Goal: Transaction & Acquisition: Purchase product/service

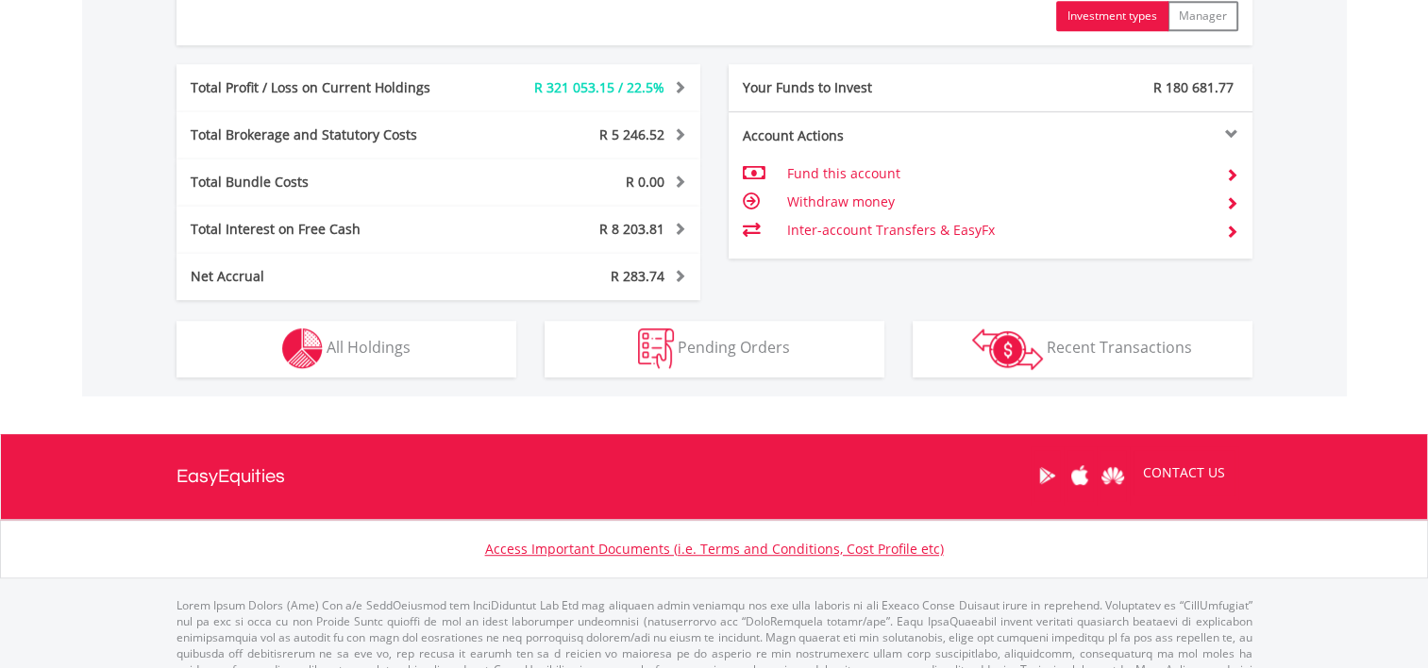
scroll to position [1077, 0]
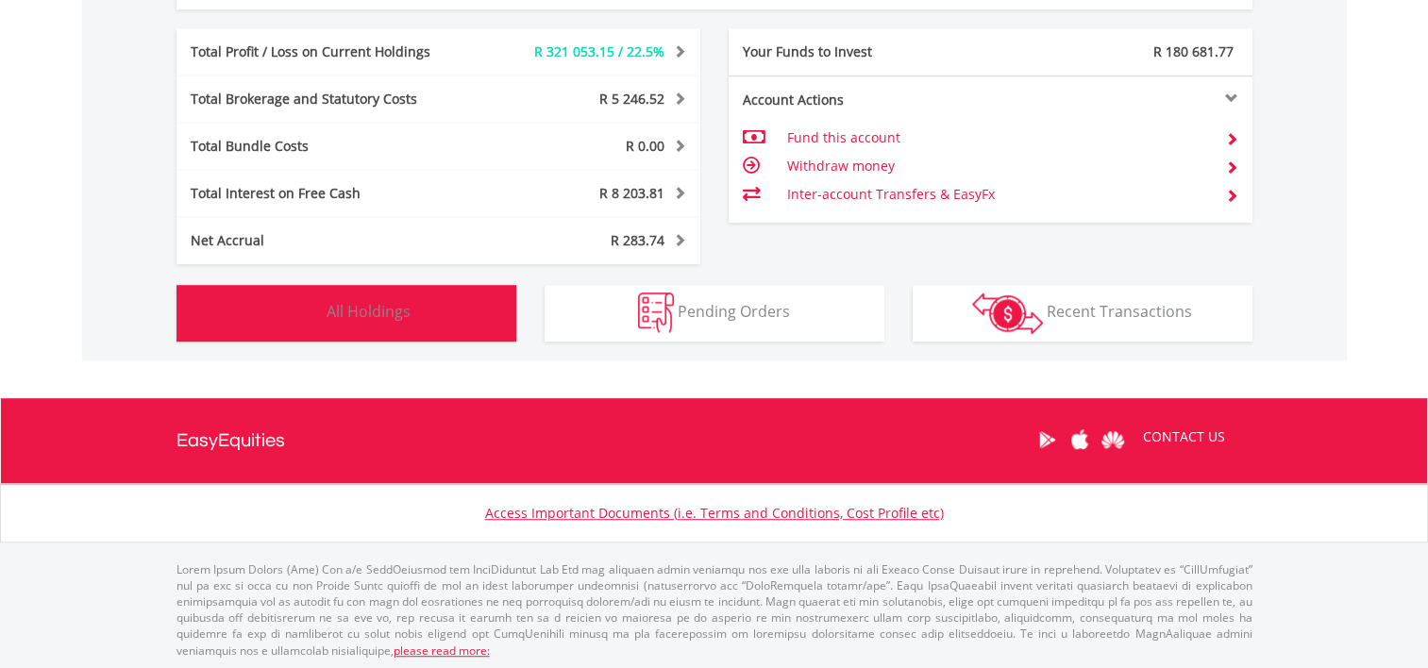
click at [409, 304] on span "All Holdings" at bounding box center [369, 311] width 84 height 21
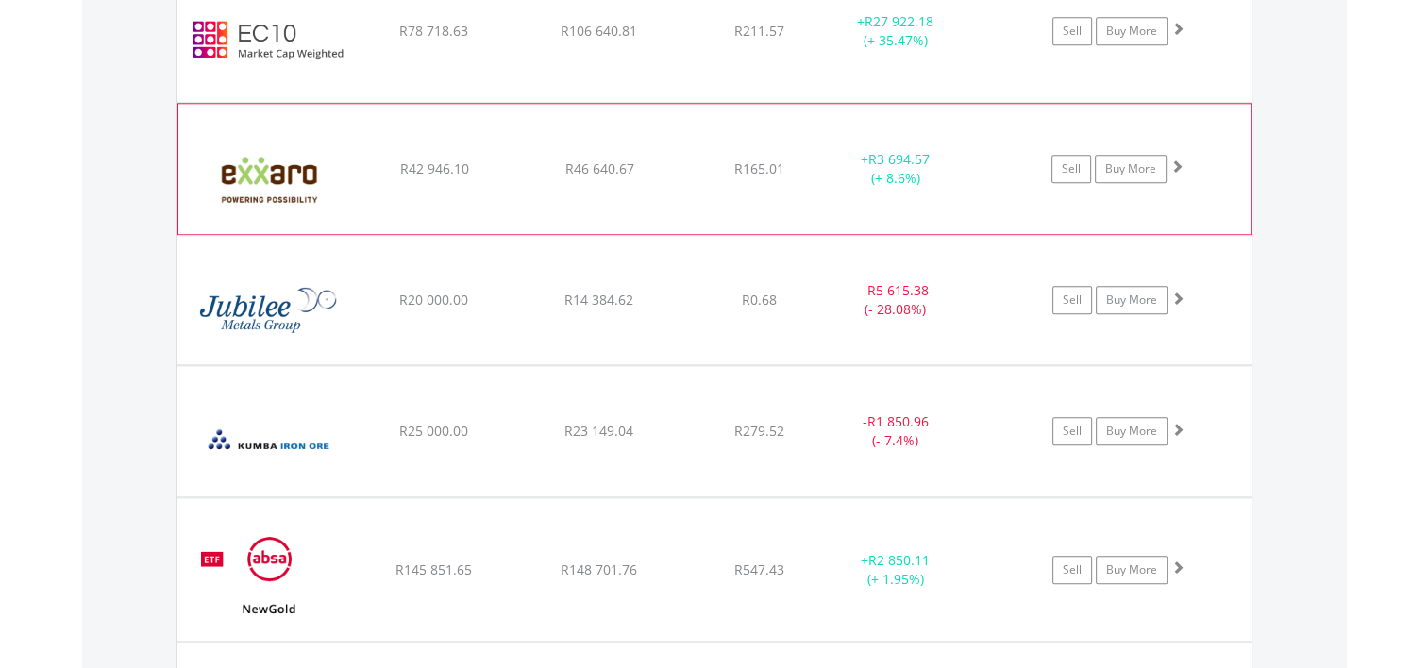
scroll to position [2040, 0]
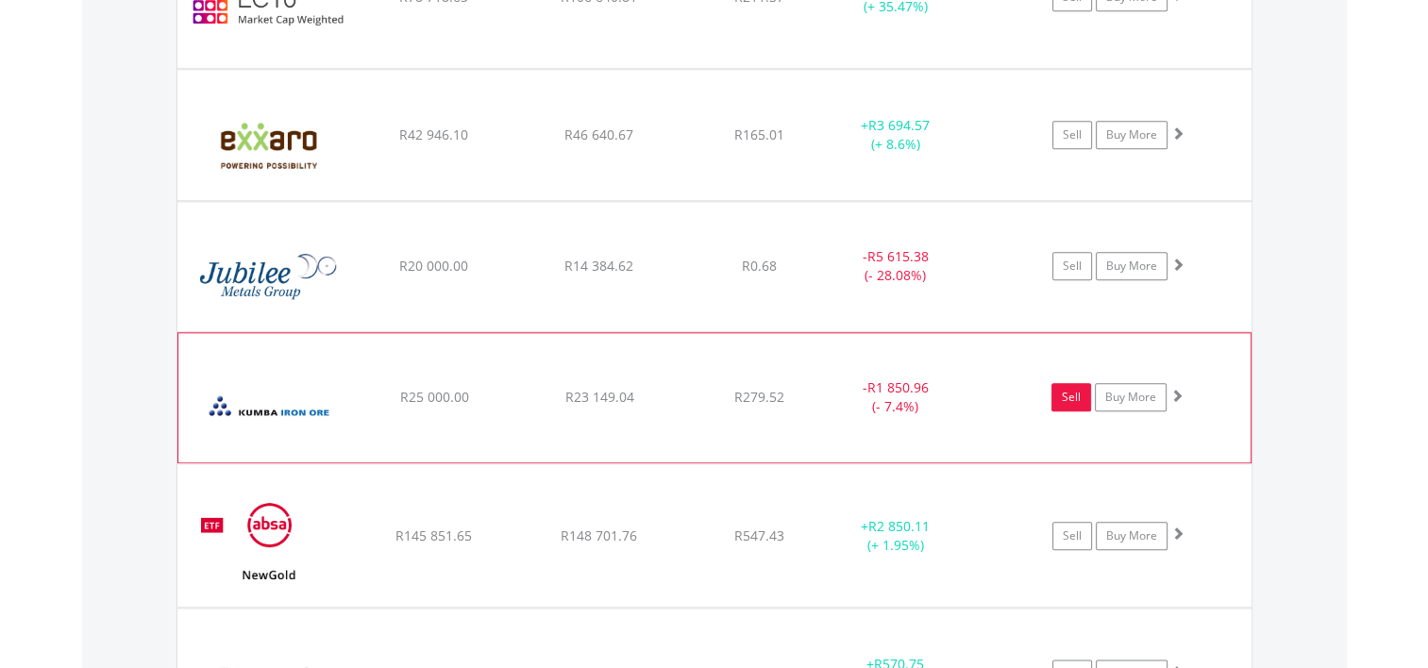
click at [1077, 397] on link "Sell" at bounding box center [1071, 397] width 40 height 28
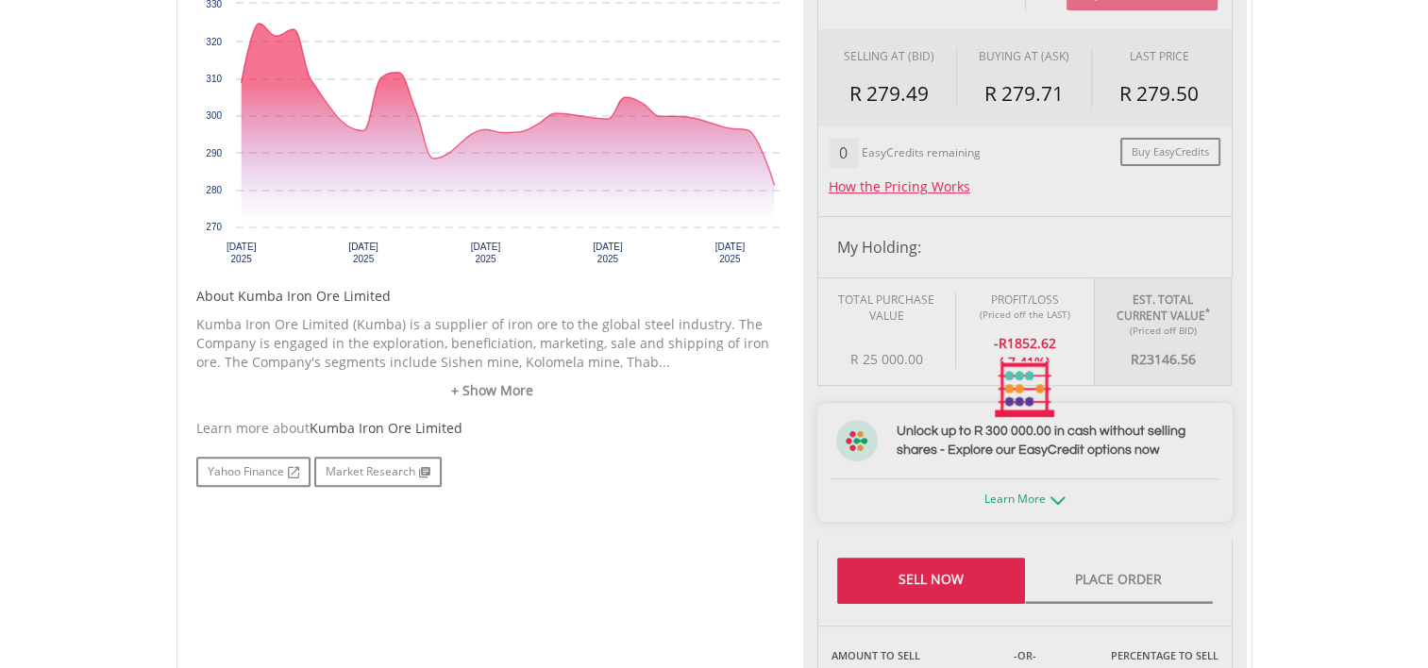
scroll to position [755, 0]
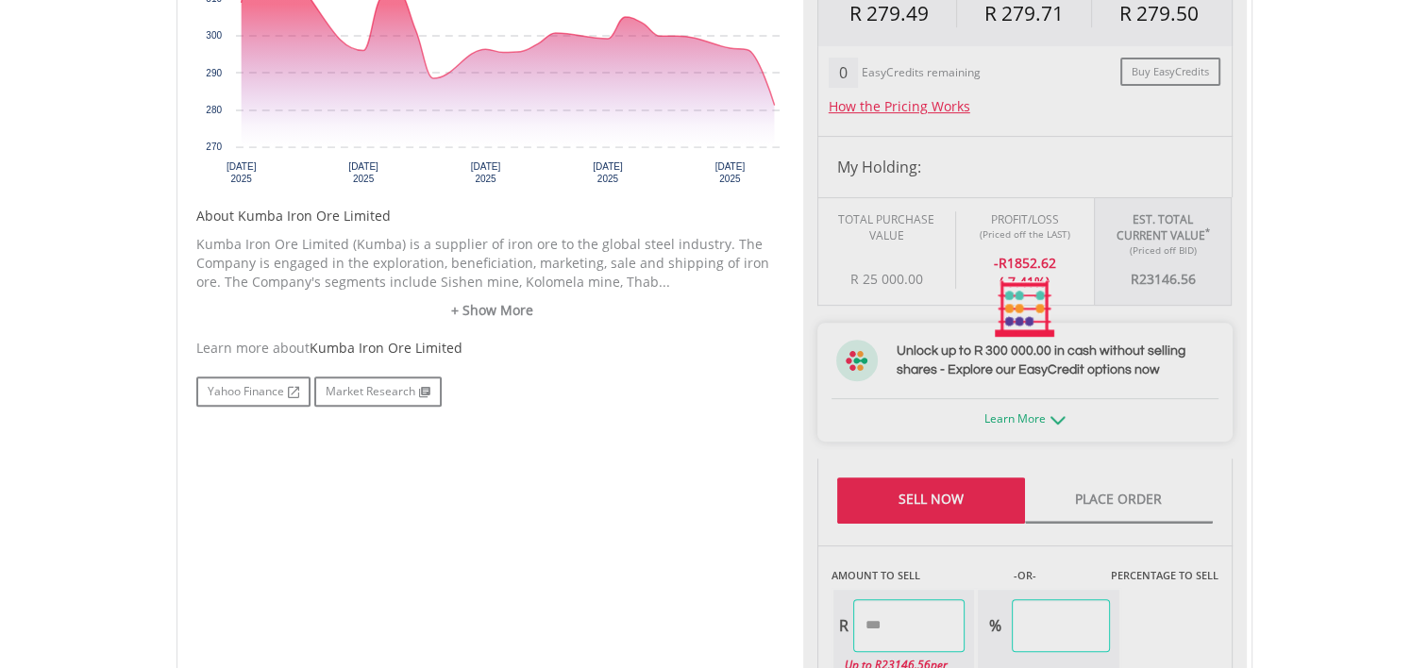
type input "********"
type input "******"
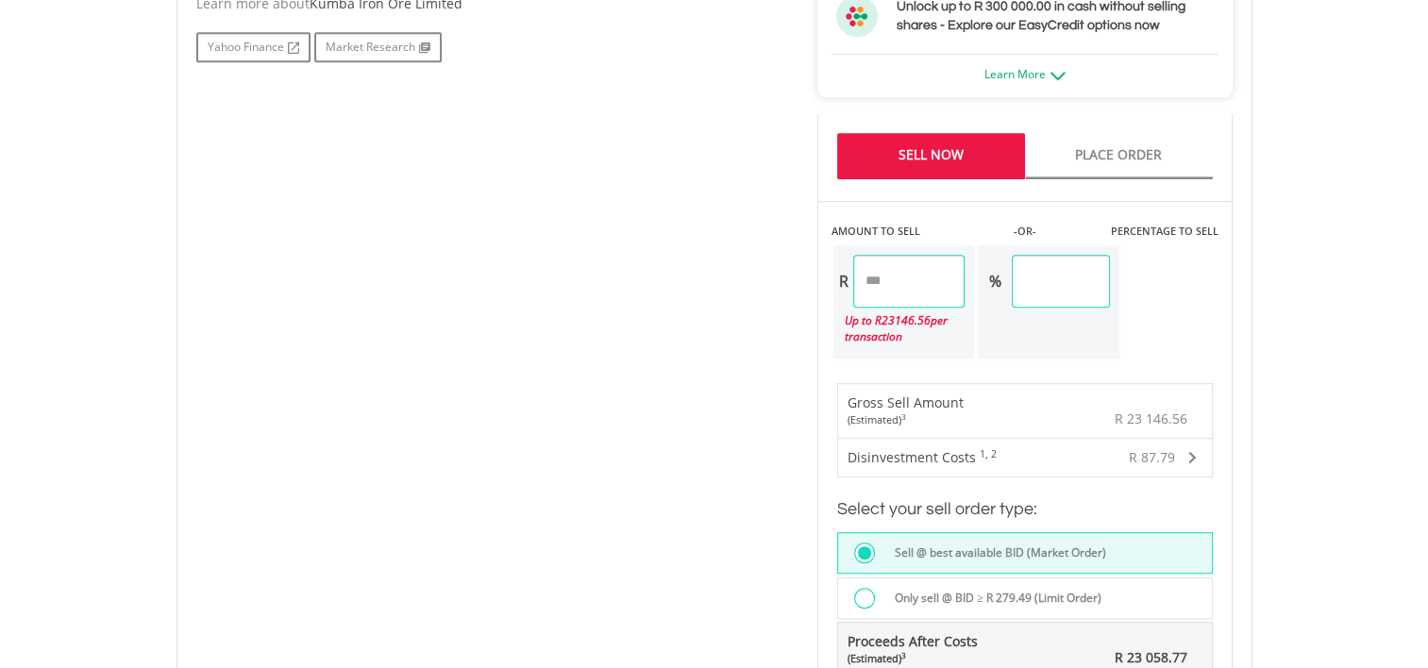
scroll to position [1227, 0]
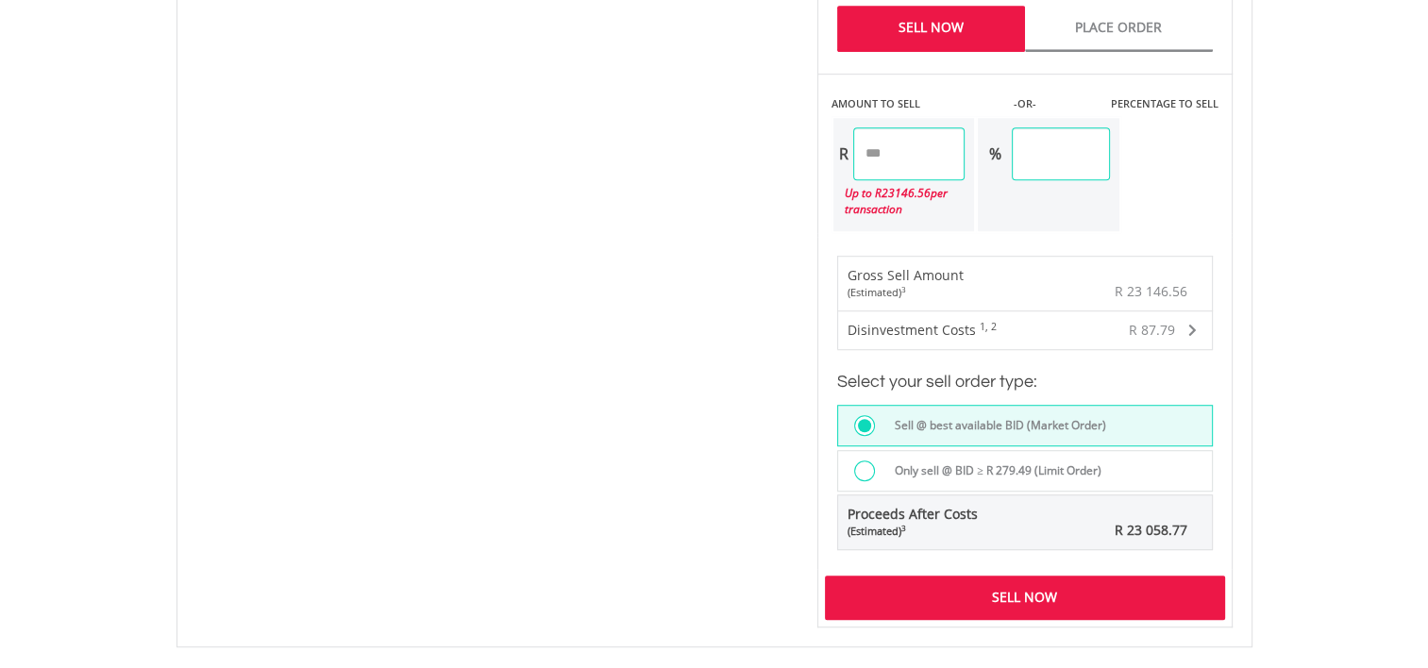
click at [985, 589] on div "Sell Now" at bounding box center [1025, 597] width 400 height 43
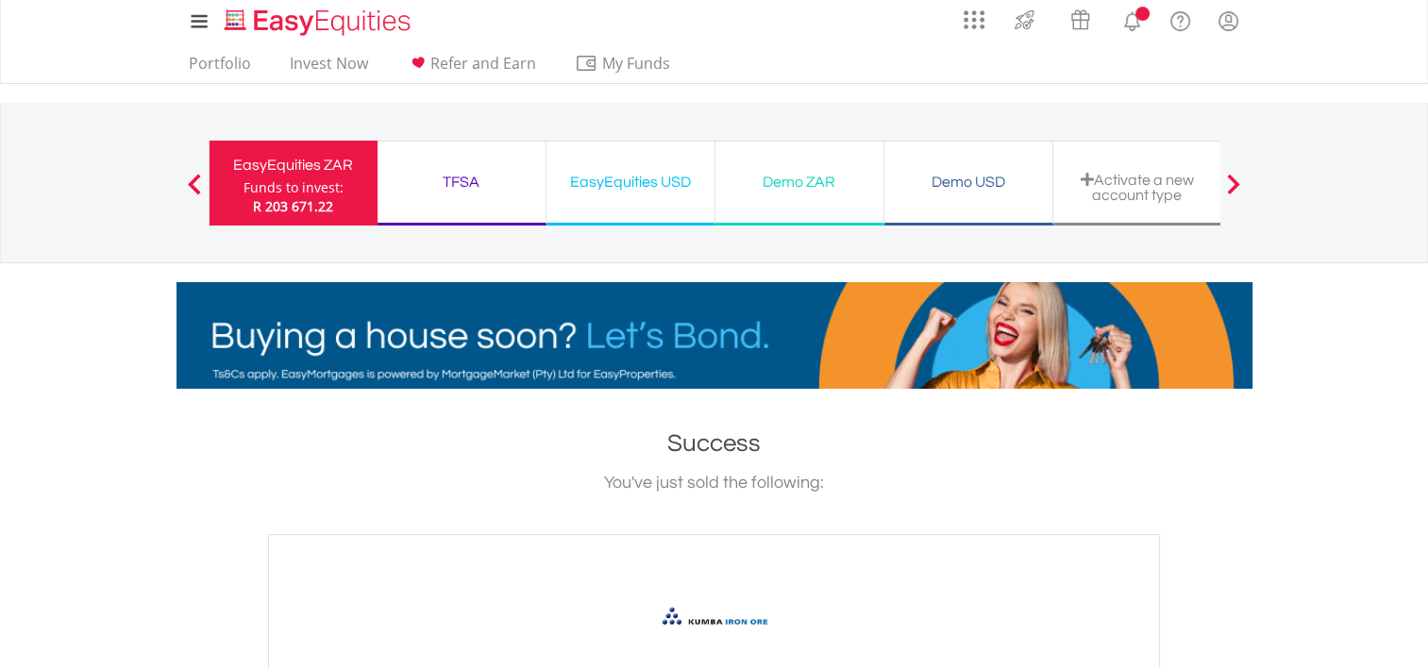
scroll to position [472, 0]
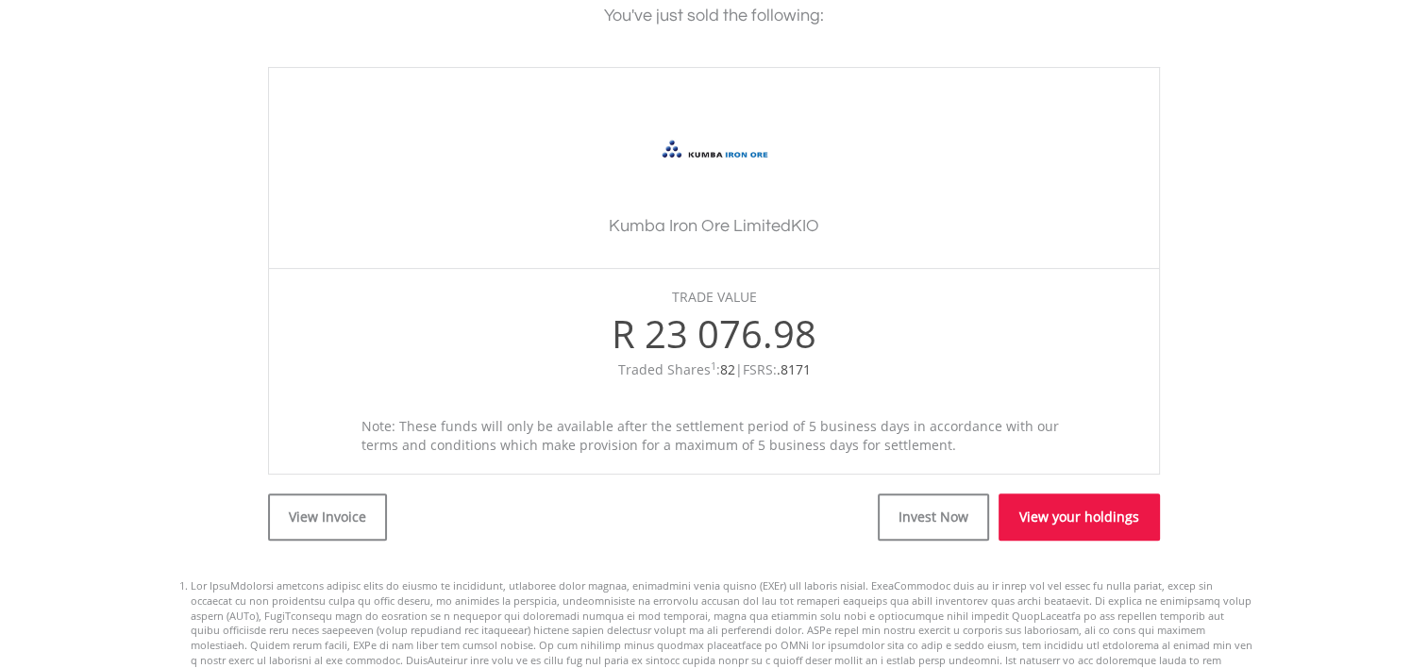
click at [1052, 503] on link "View your holdings" at bounding box center [1079, 517] width 161 height 47
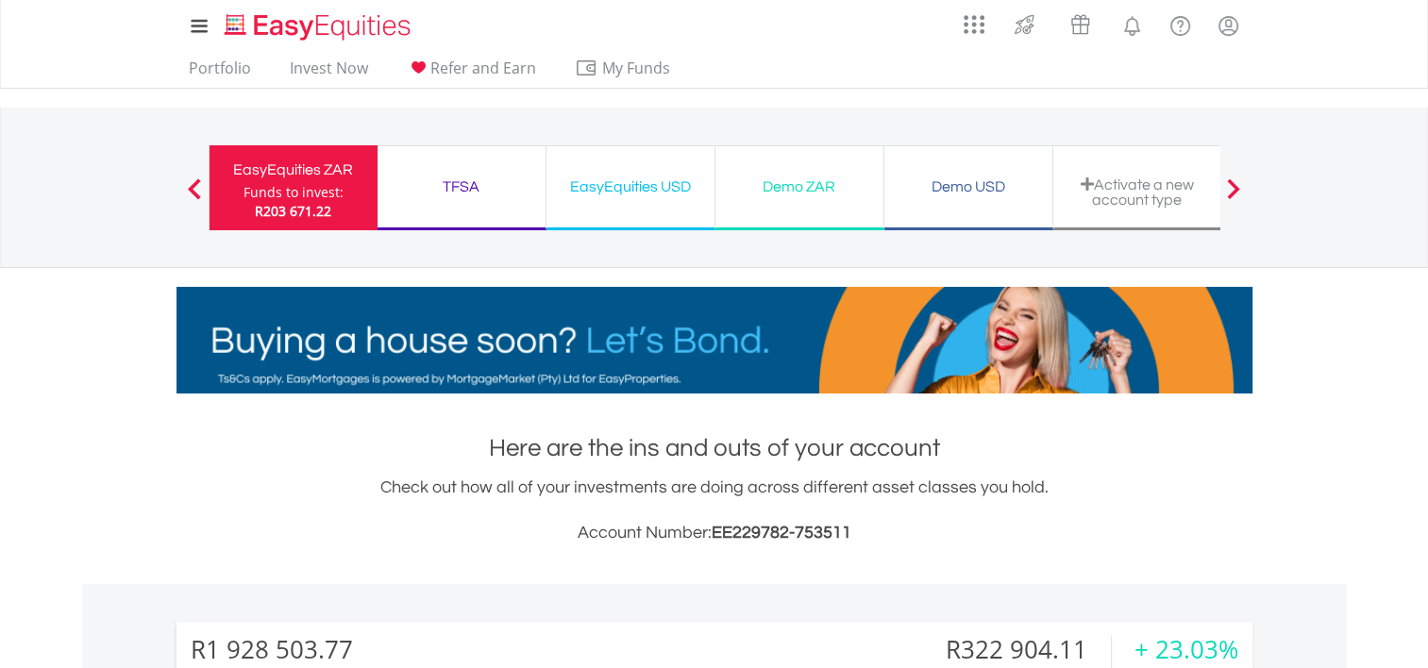
click at [663, 171] on div "EasyEquities USD Funds to invest: R203 671.22" at bounding box center [630, 187] width 169 height 85
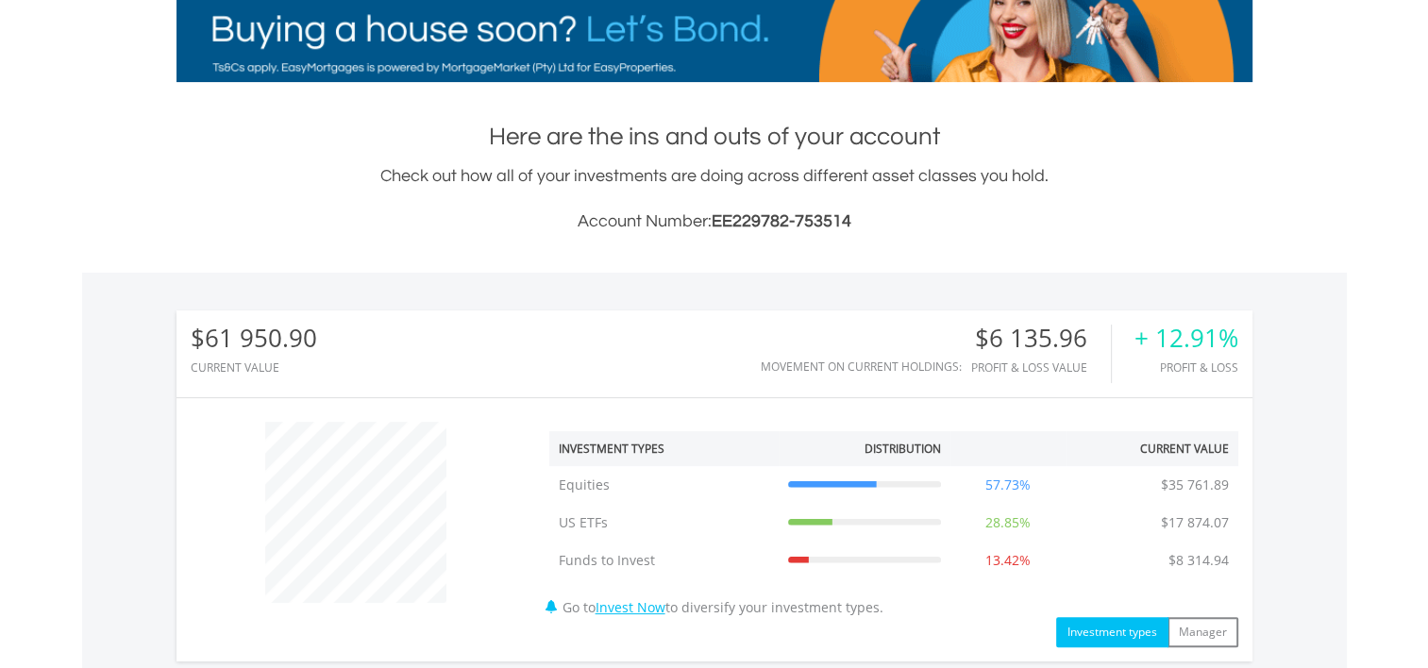
scroll to position [114, 0]
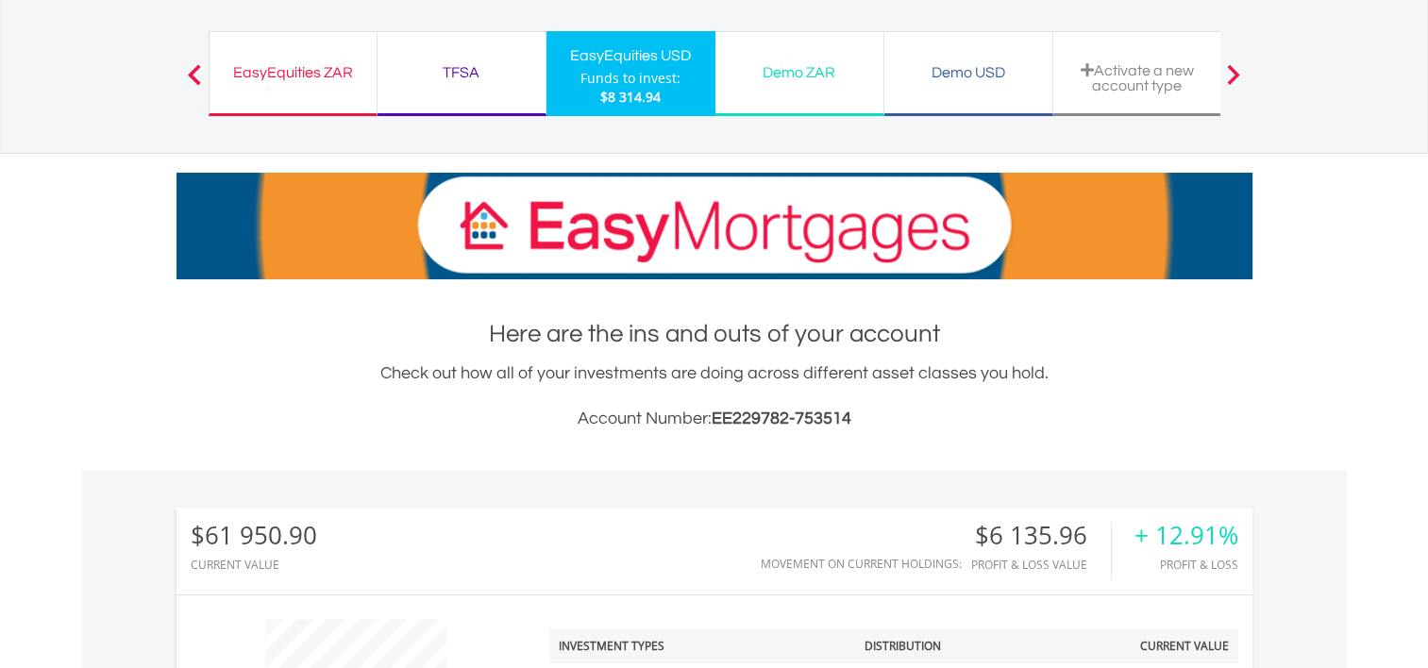
click at [268, 106] on div "EasyEquities ZAR Funds to invest: $8 314.94" at bounding box center [293, 73] width 169 height 85
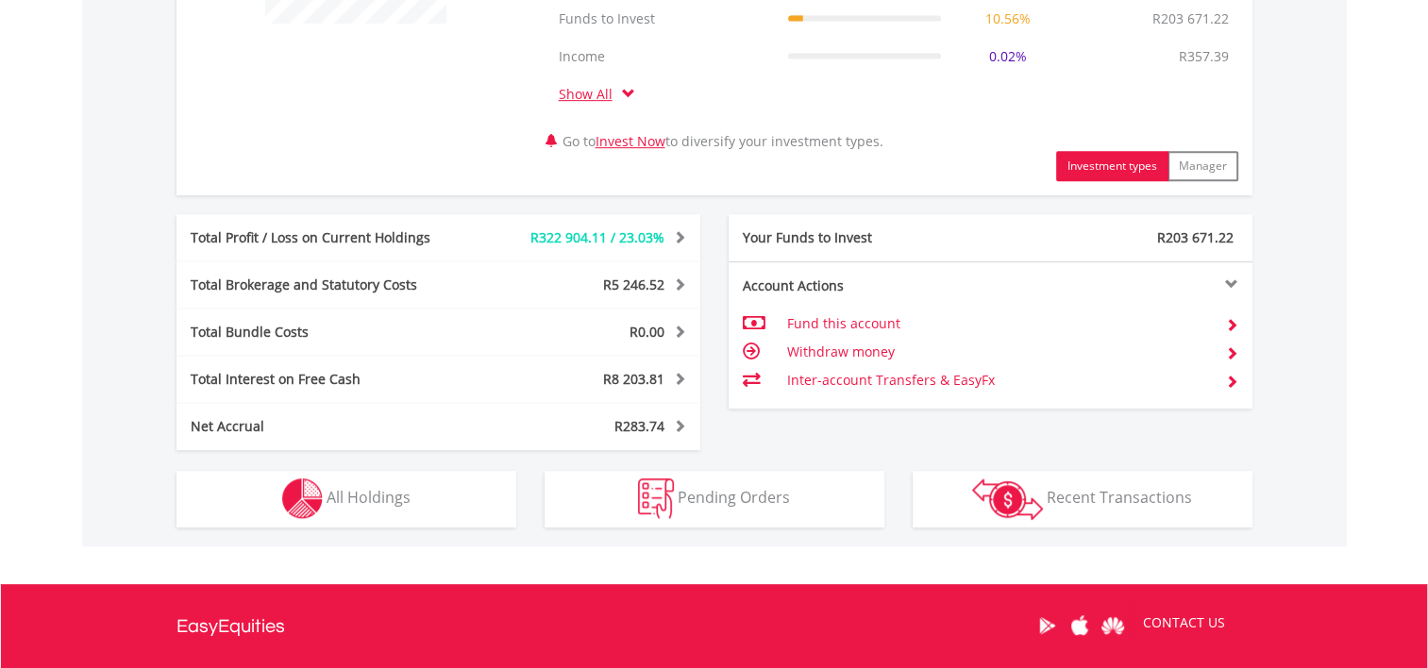
scroll to position [1038, 0]
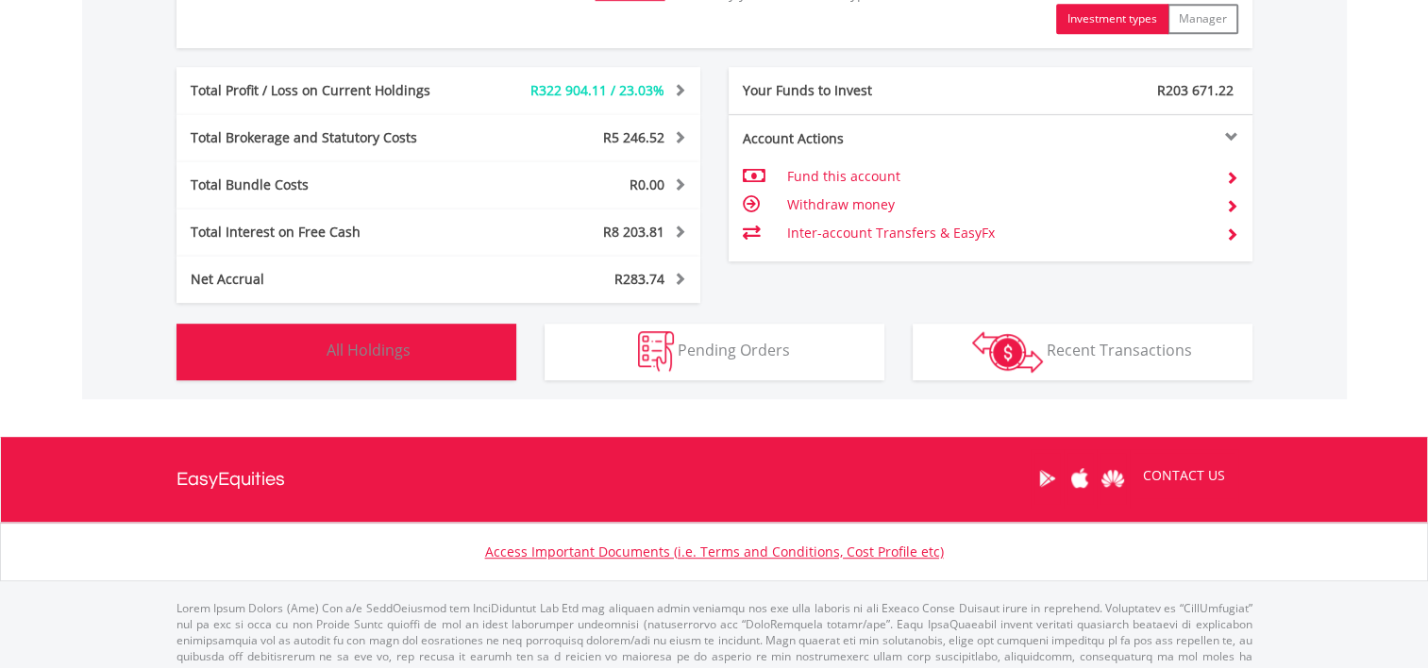
click at [443, 351] on button "Holdings All Holdings" at bounding box center [346, 352] width 340 height 57
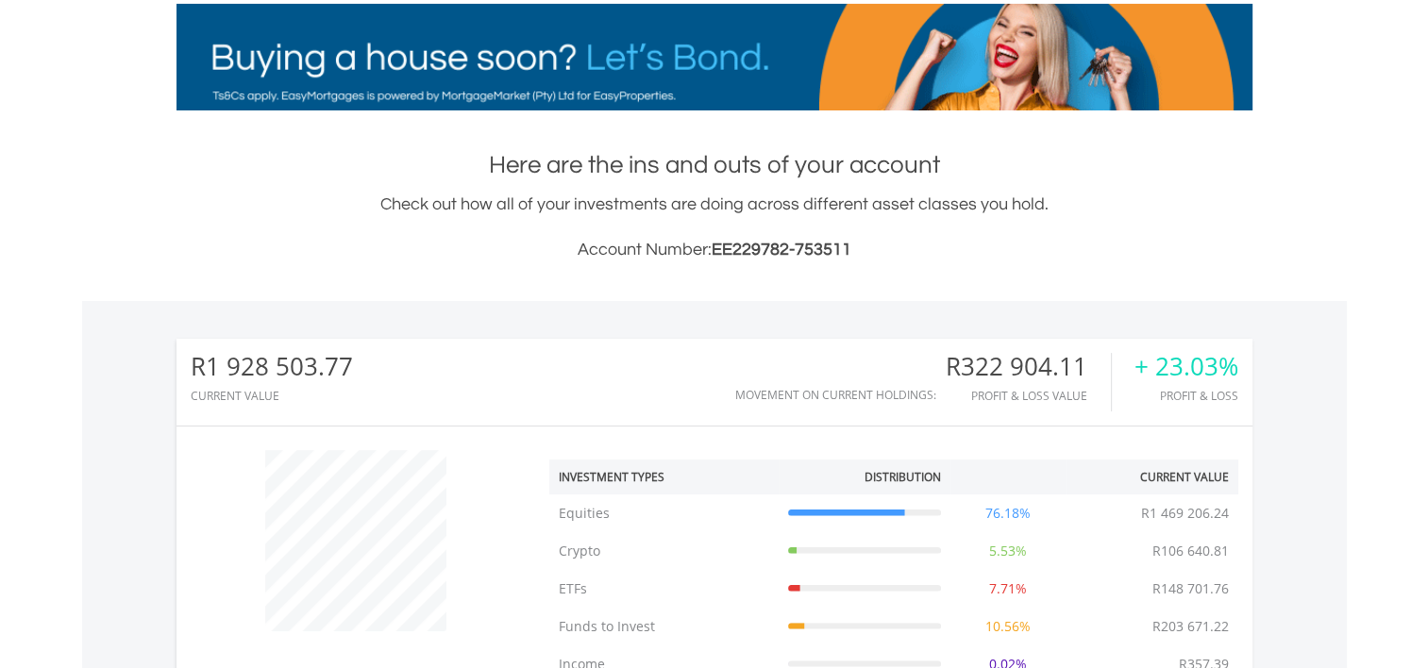
scroll to position [0, 0]
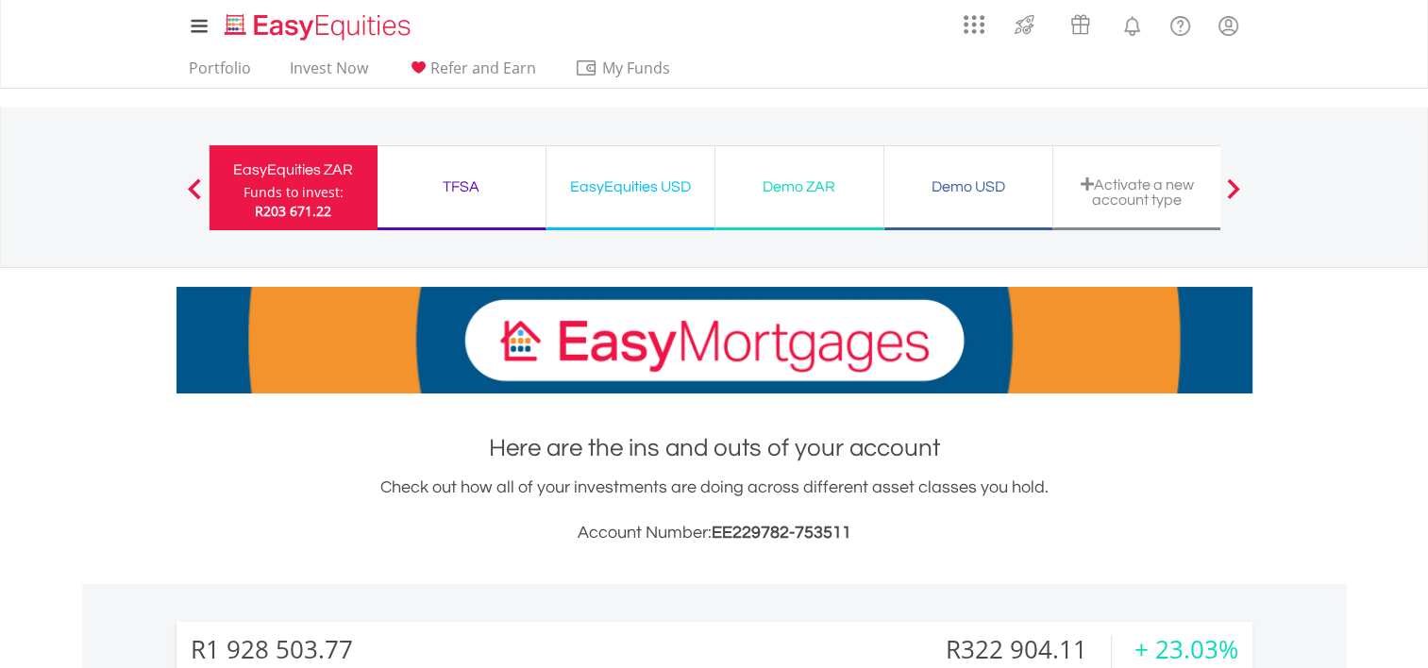
click at [640, 196] on div "EasyEquities USD" at bounding box center [630, 187] width 145 height 26
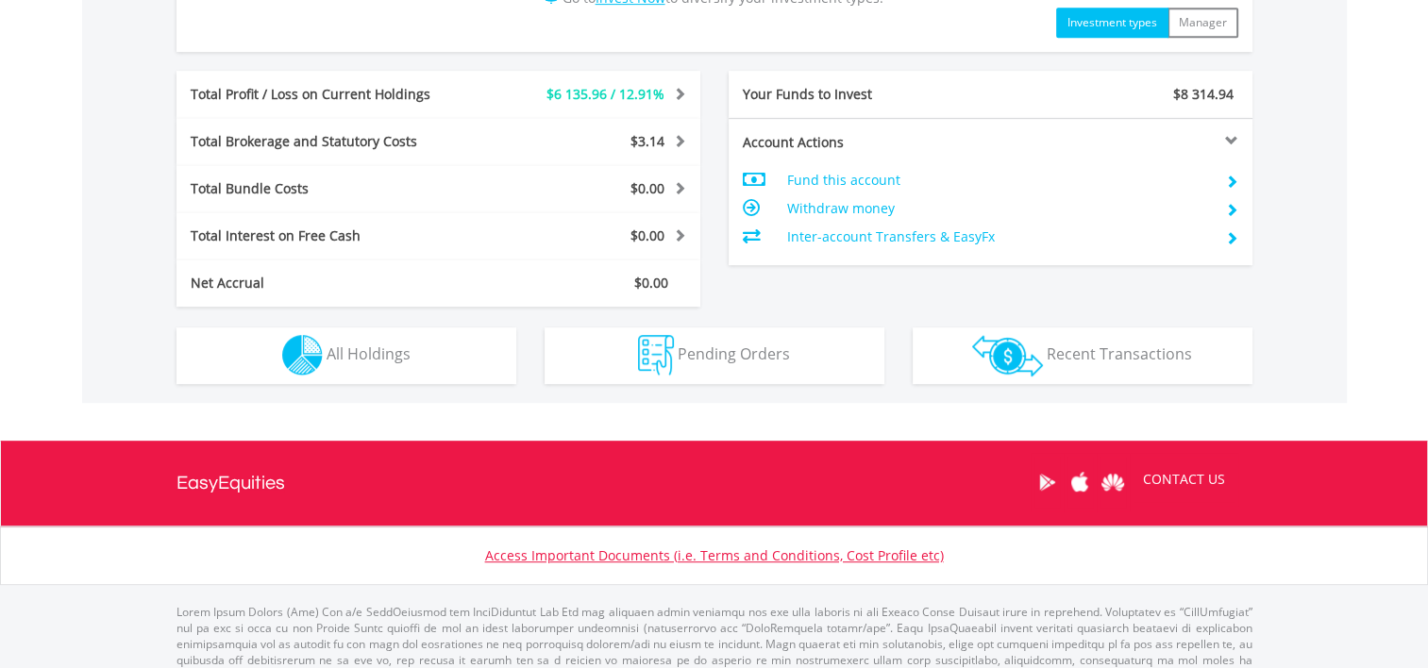
scroll to position [944, 0]
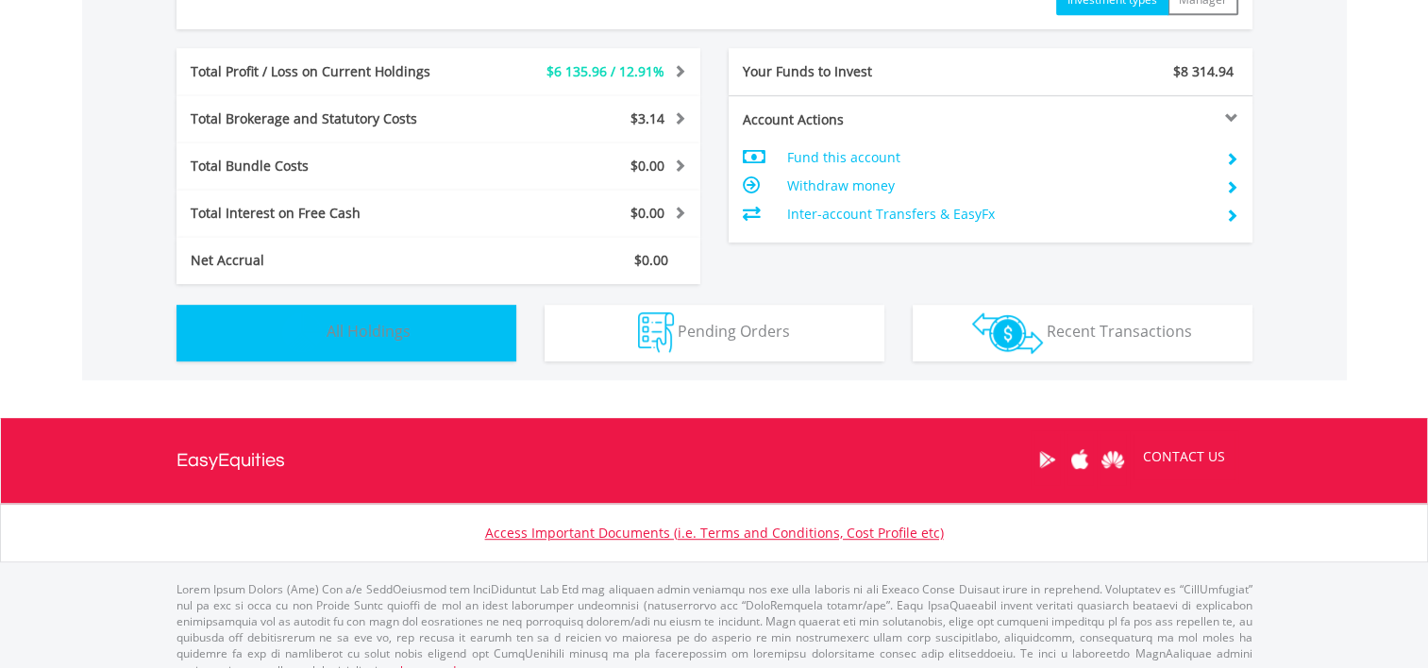
click at [458, 340] on button "Holdings All Holdings" at bounding box center [346, 333] width 340 height 57
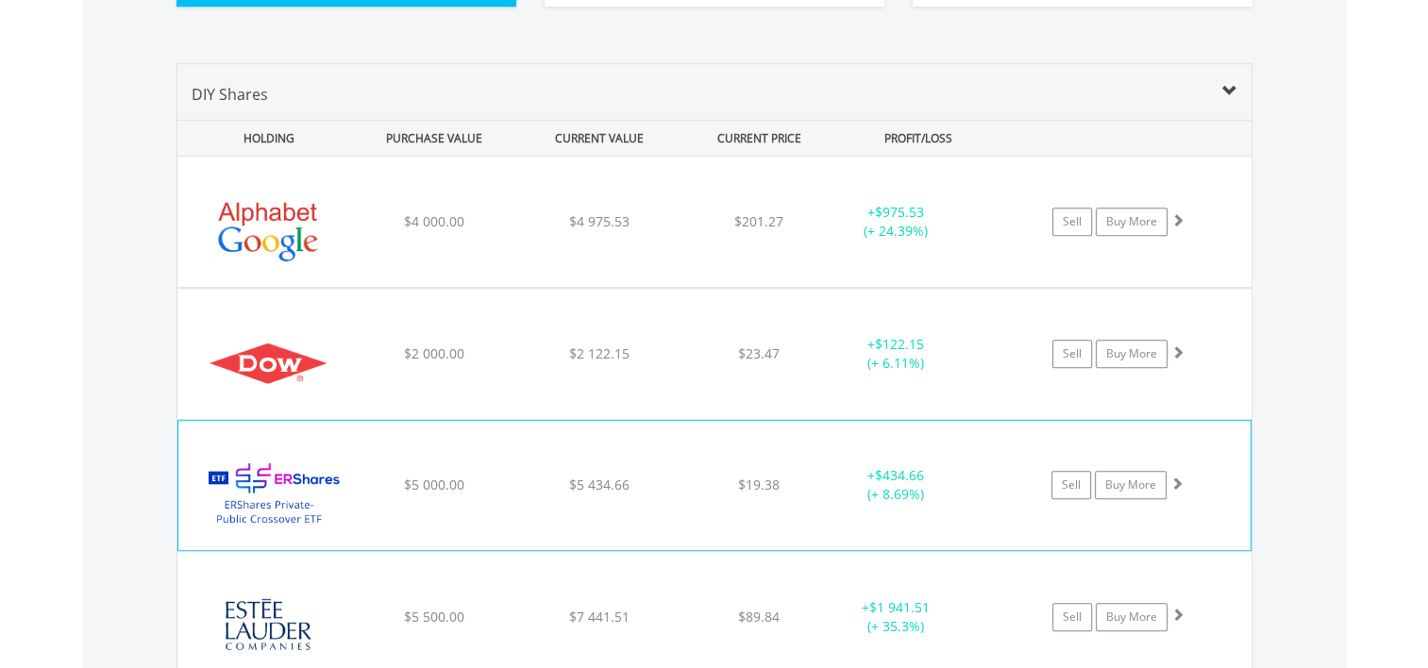
scroll to position [1266, 0]
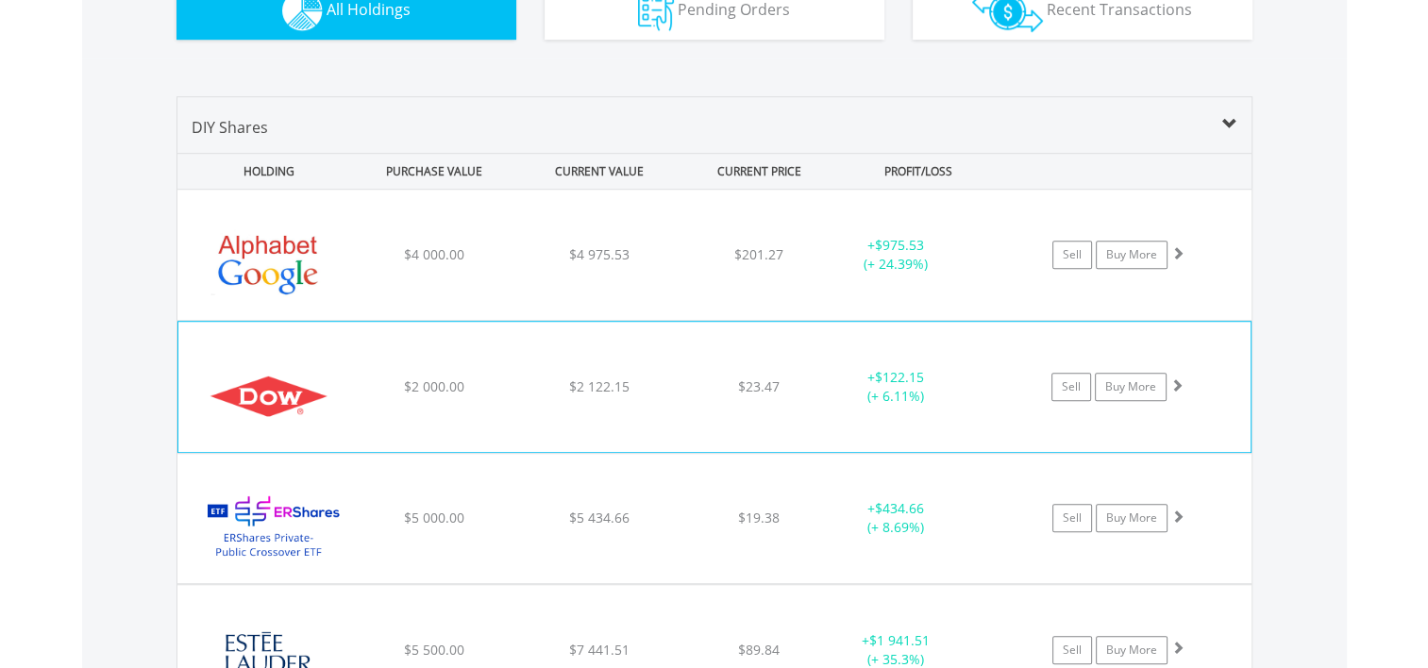
click at [983, 274] on div "+ $122.15 (+ 6.11%)" at bounding box center [920, 255] width 190 height 38
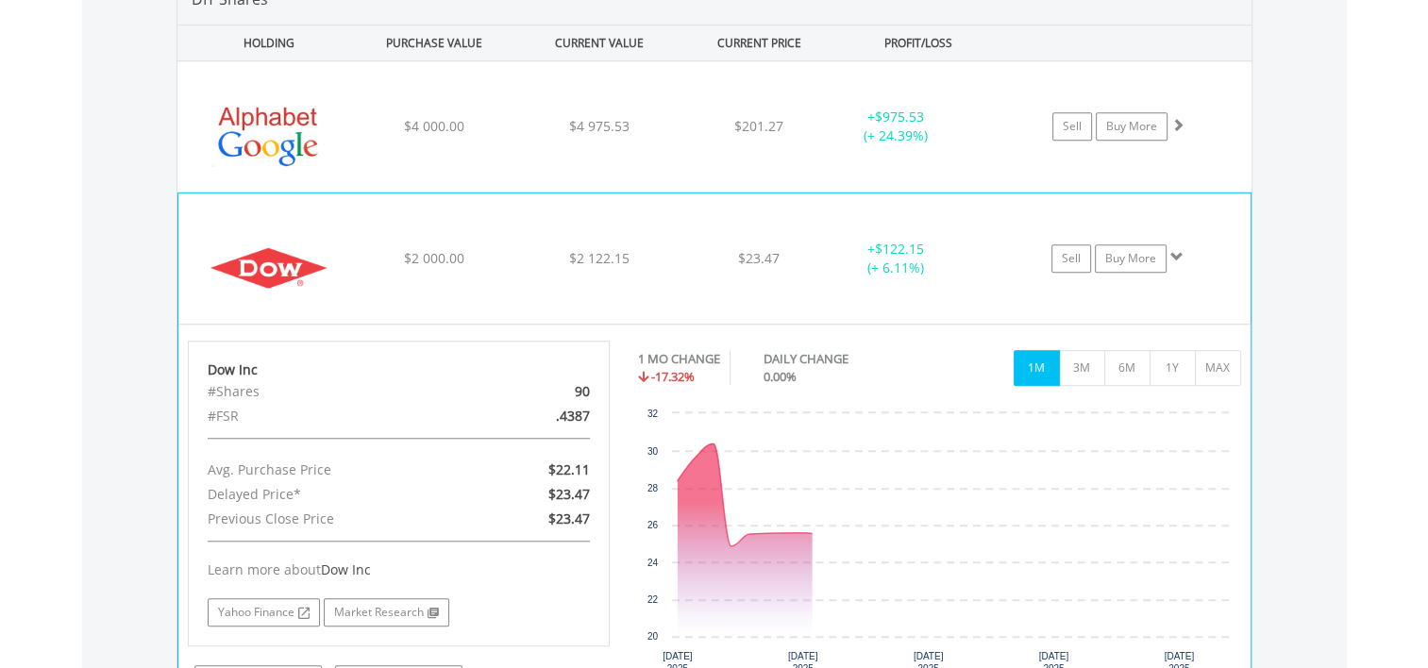
scroll to position [1549, 0]
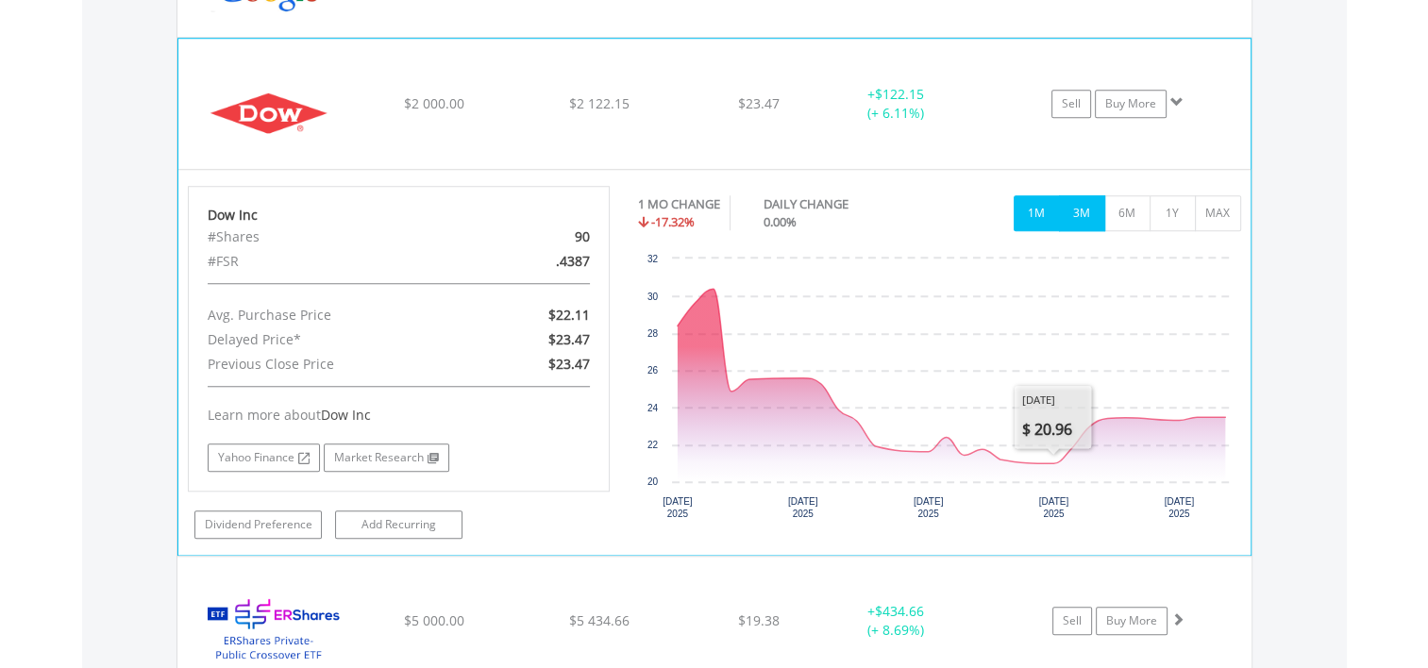
click at [1092, 215] on button "3M" at bounding box center [1082, 213] width 46 height 36
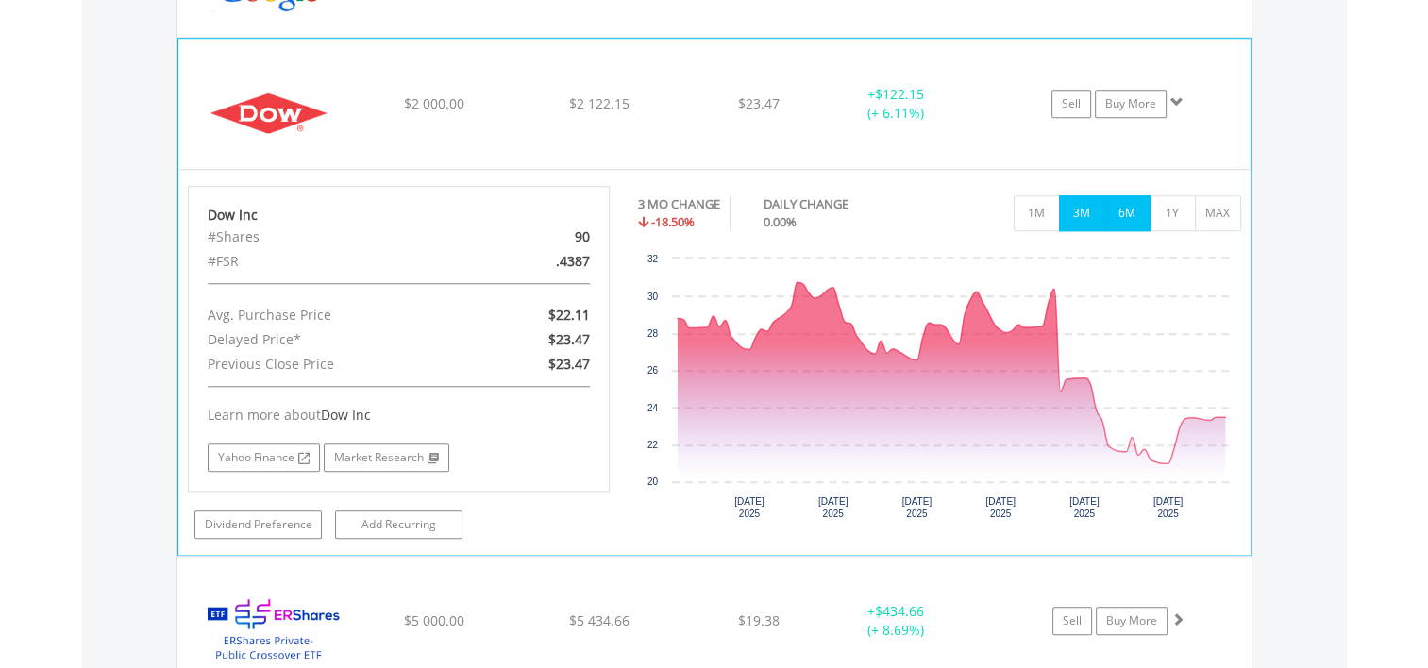
click at [1114, 212] on button "6M" at bounding box center [1127, 213] width 46 height 36
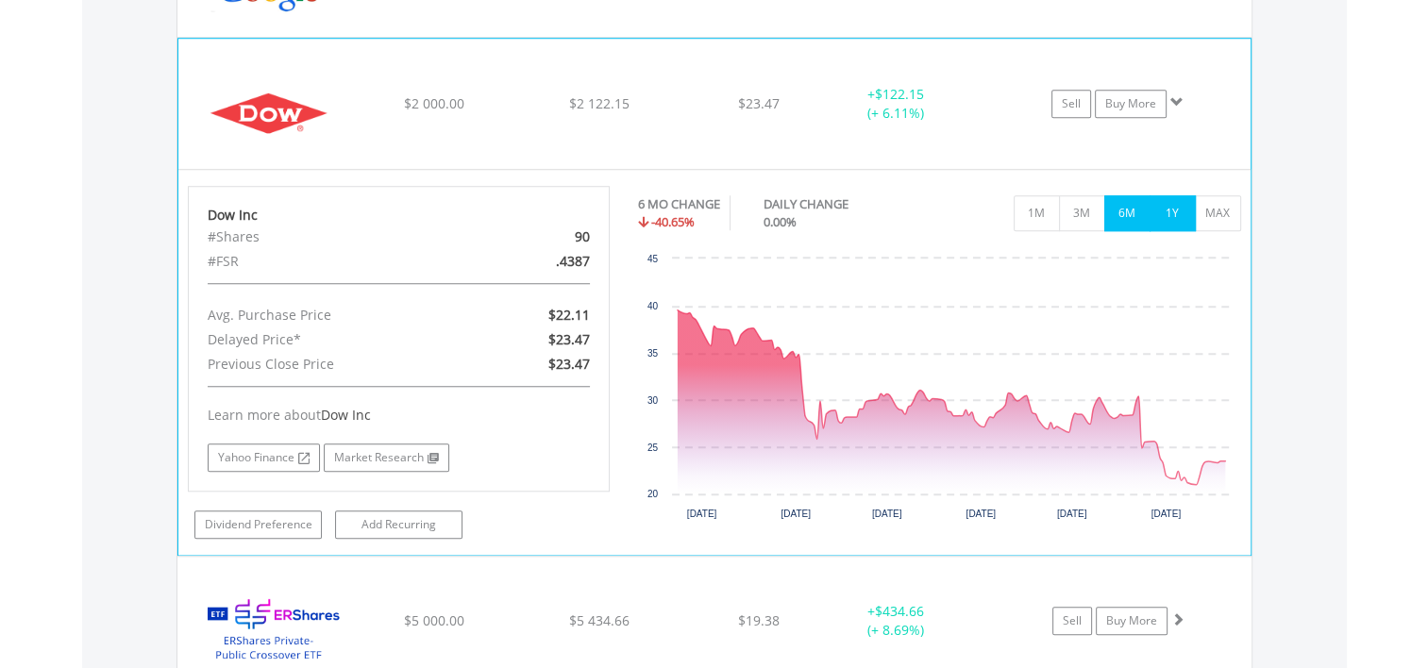
click at [1177, 219] on button "1Y" at bounding box center [1173, 213] width 46 height 36
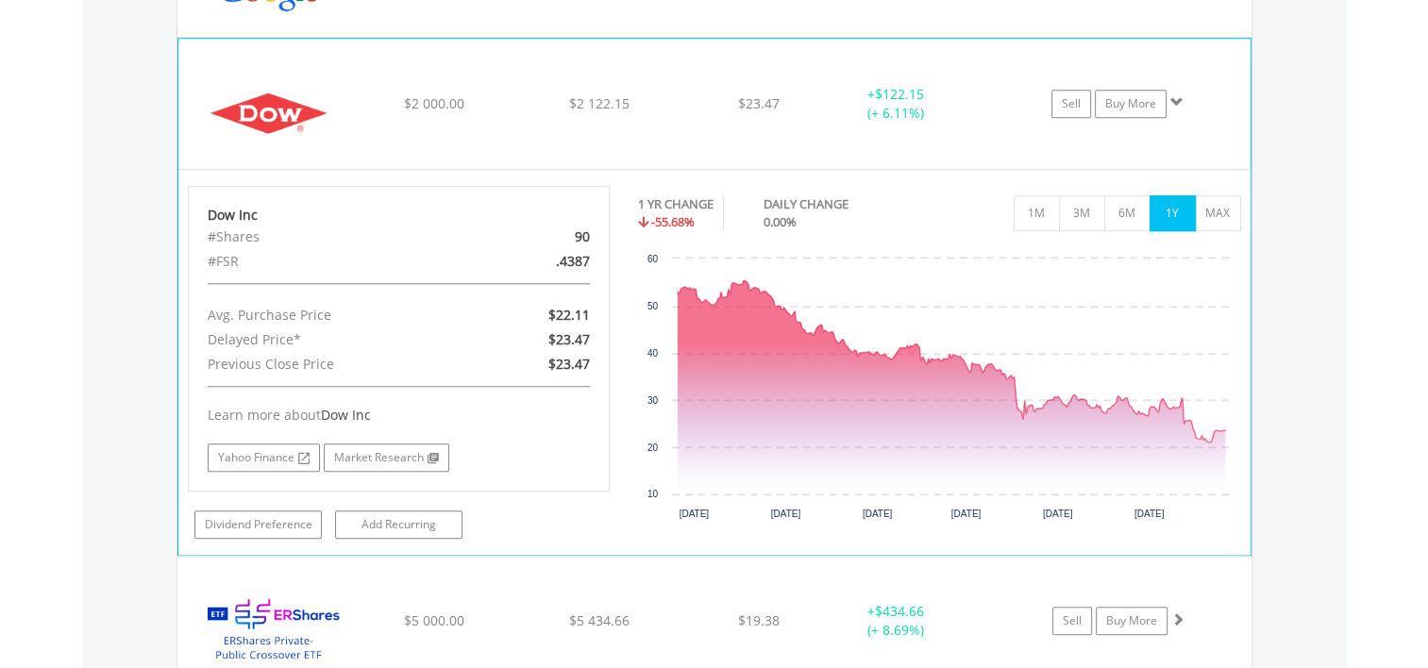
click at [1182, 101] on span at bounding box center [1176, 101] width 13 height 13
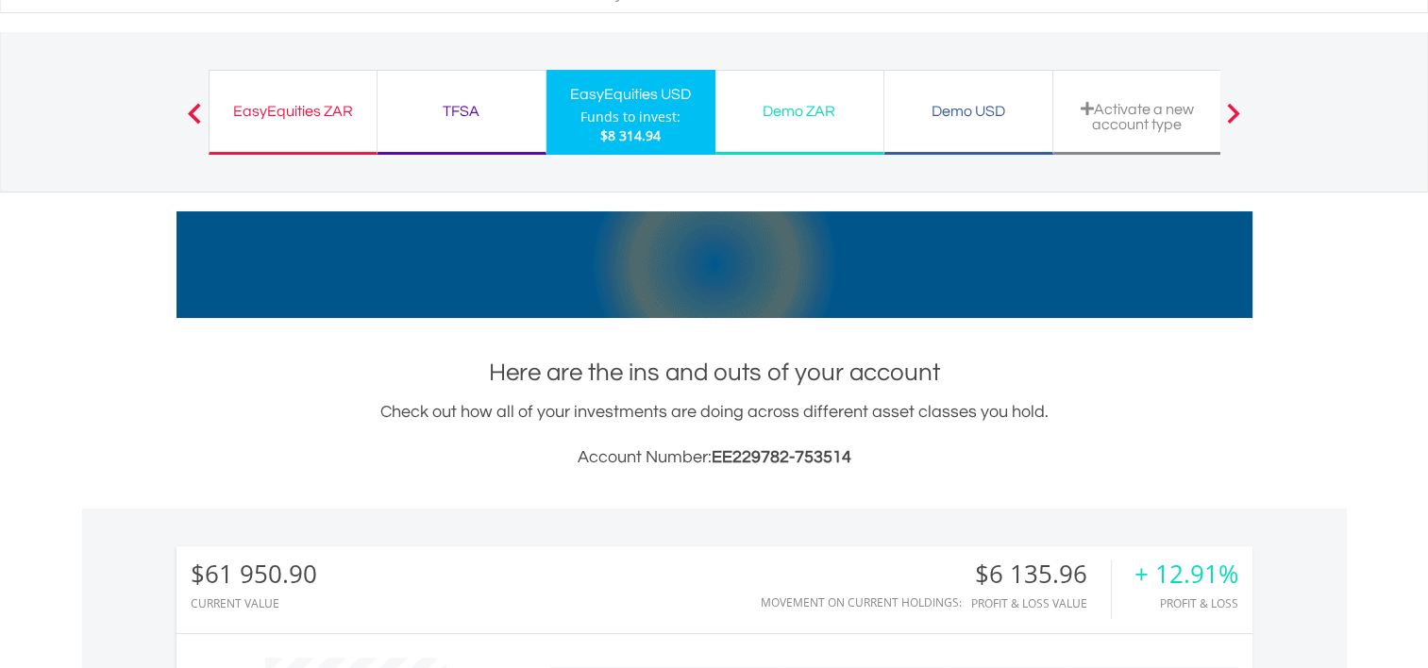
scroll to position [0, 0]
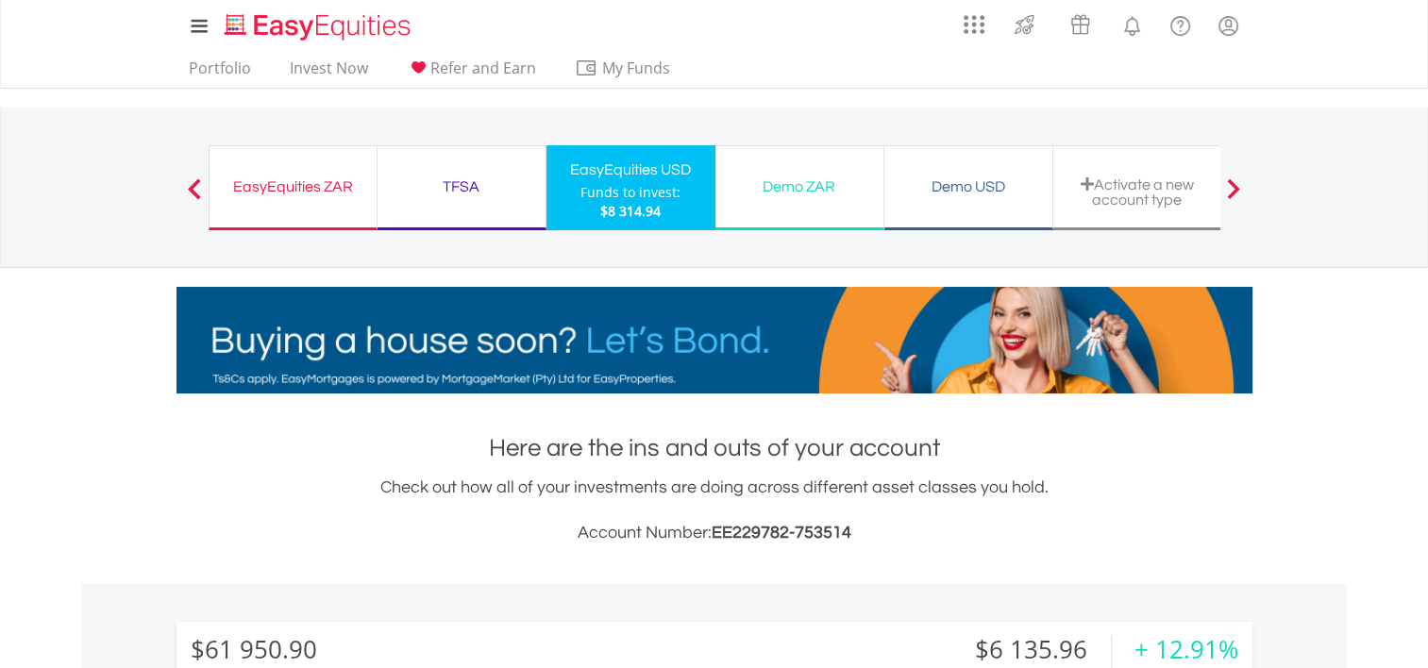
click at [332, 180] on div "EasyEquities ZAR" at bounding box center [293, 187] width 144 height 26
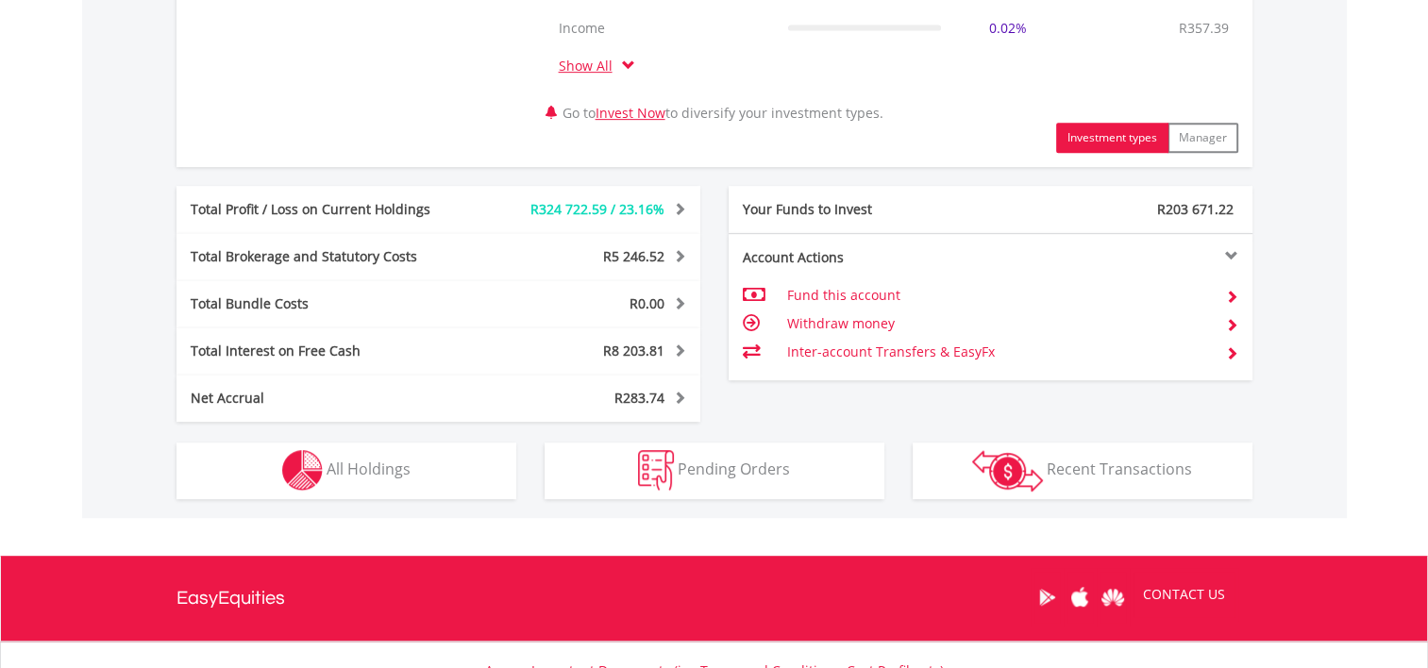
scroll to position [1077, 0]
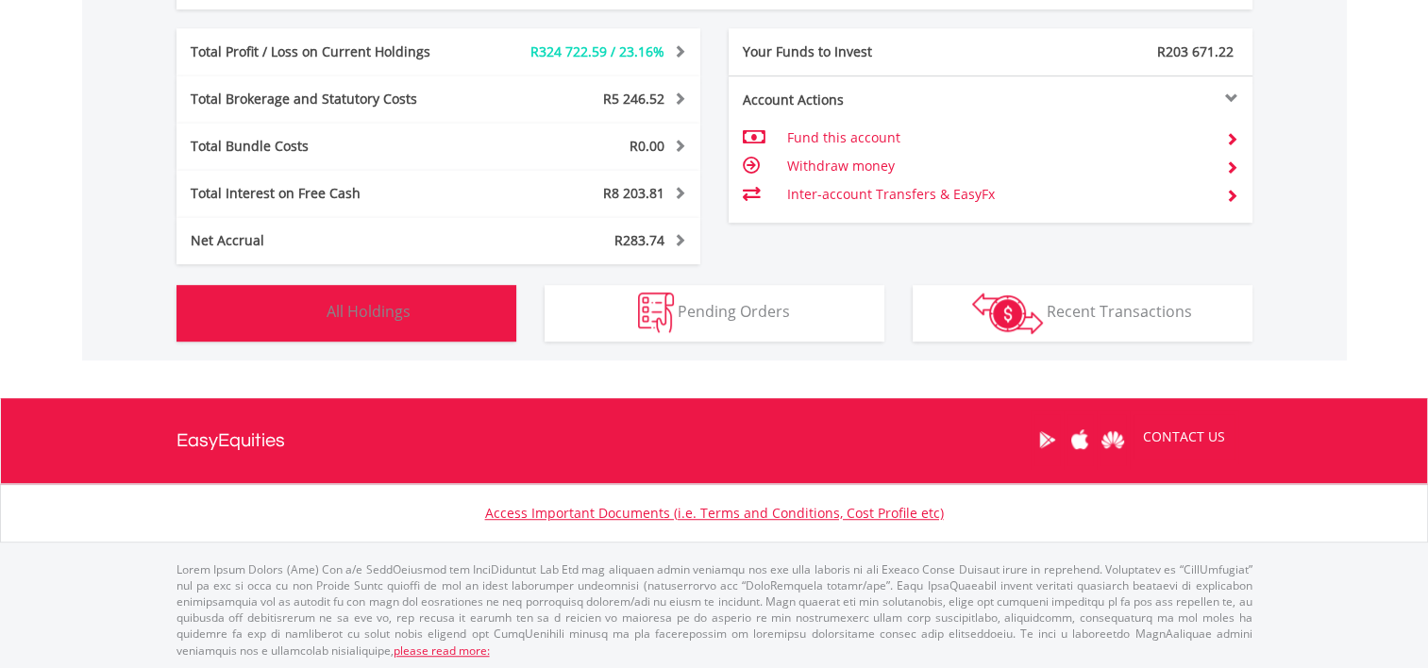
click at [445, 321] on button "Holdings All Holdings" at bounding box center [346, 313] width 340 height 57
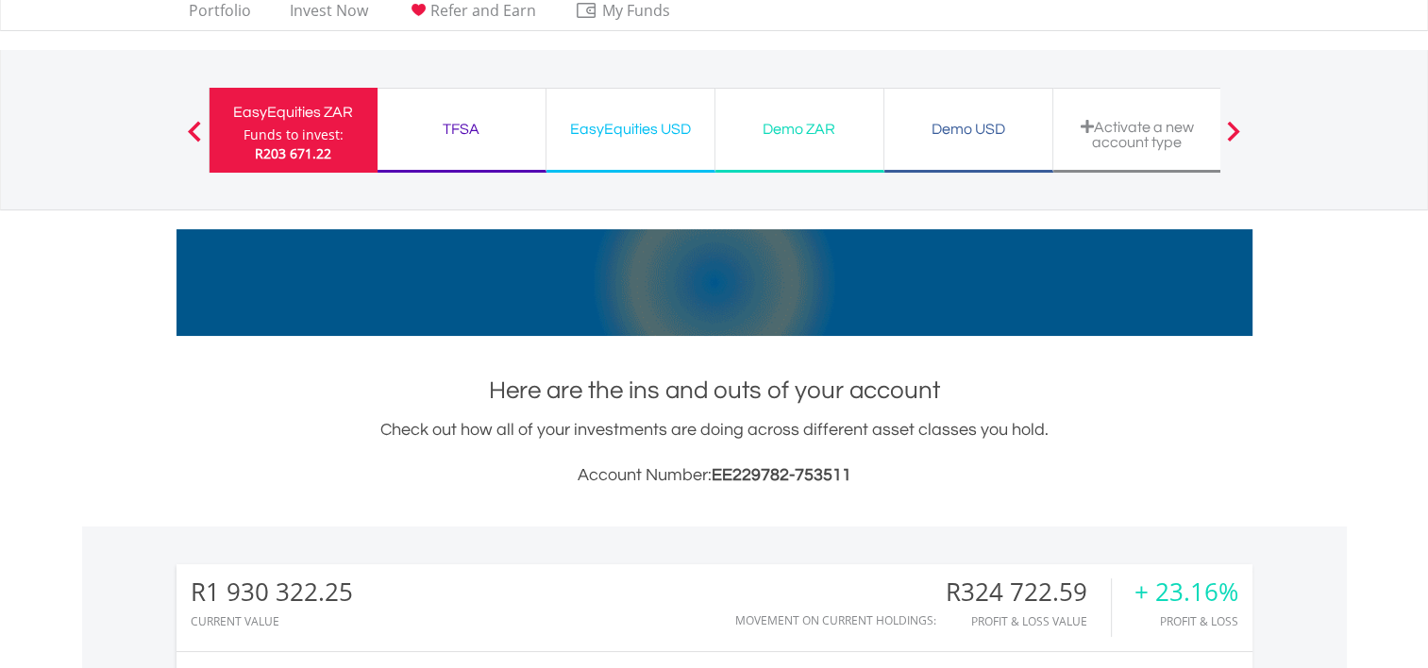
scroll to position [0, 0]
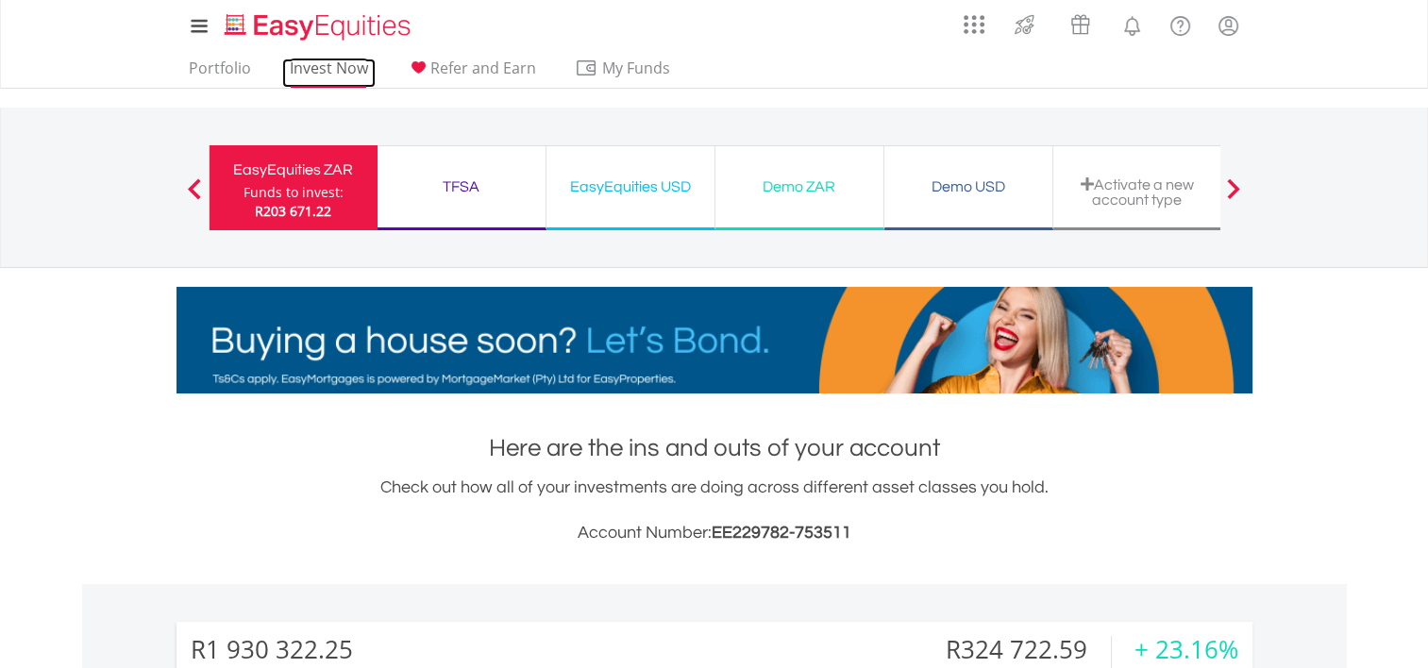
click at [349, 65] on link "Invest Now" at bounding box center [328, 73] width 93 height 29
